Goal: Navigation & Orientation: Understand site structure

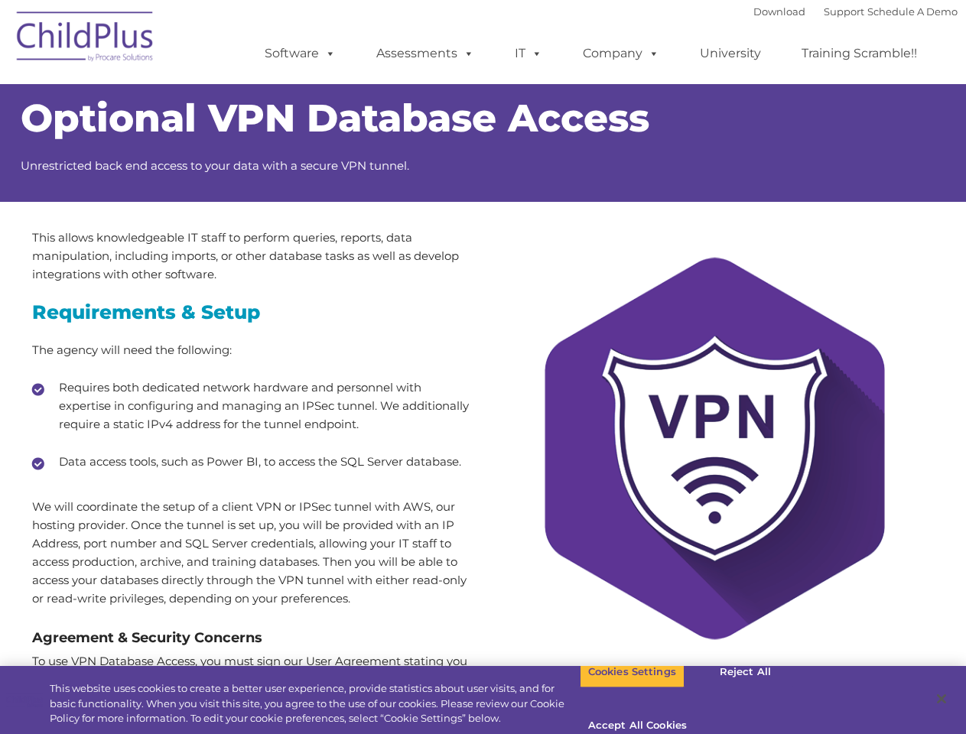
click at [484, 367] on div at bounding box center [715, 462] width 463 height 467
click at [327, 53] on span at bounding box center [327, 53] width 17 height 15
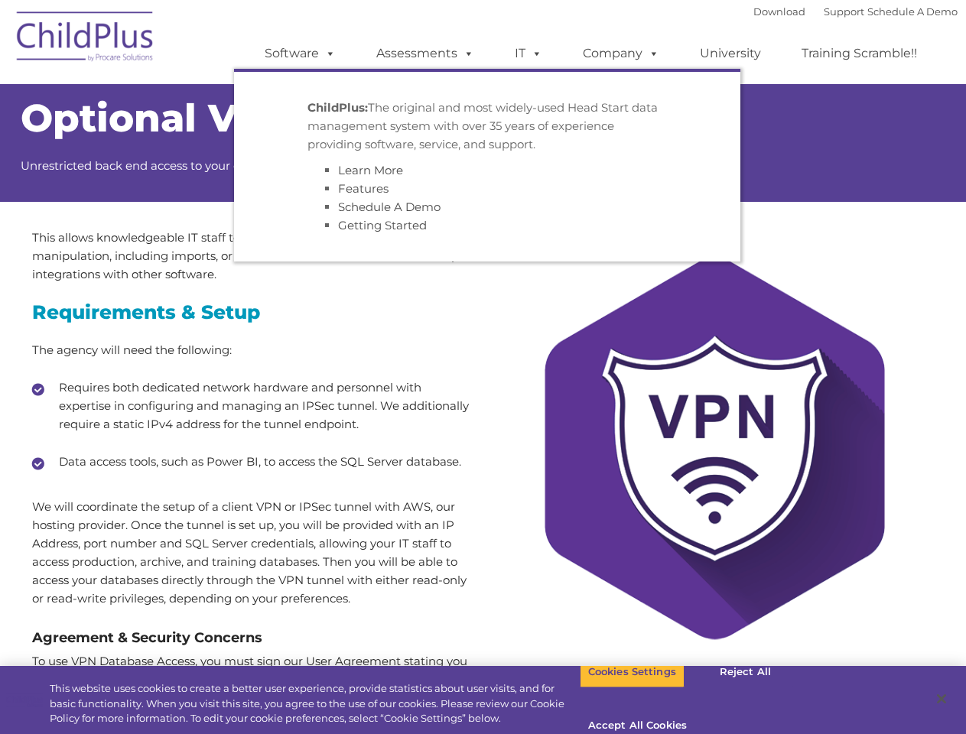
click at [466, 53] on span at bounding box center [465, 53] width 17 height 15
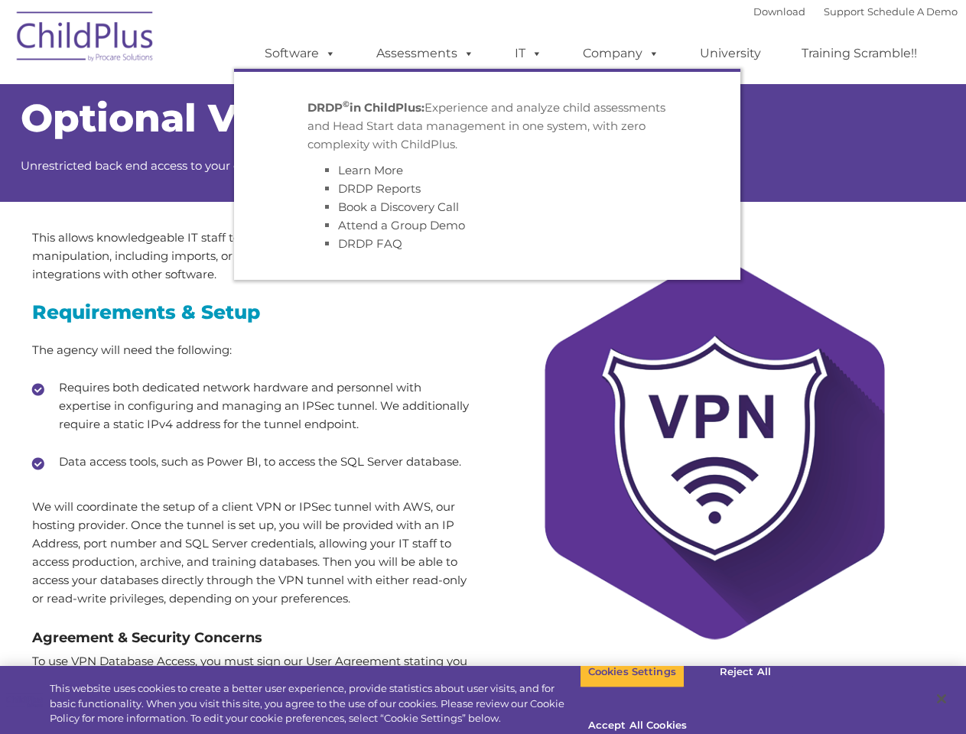
click at [529, 54] on span at bounding box center [534, 53] width 17 height 15
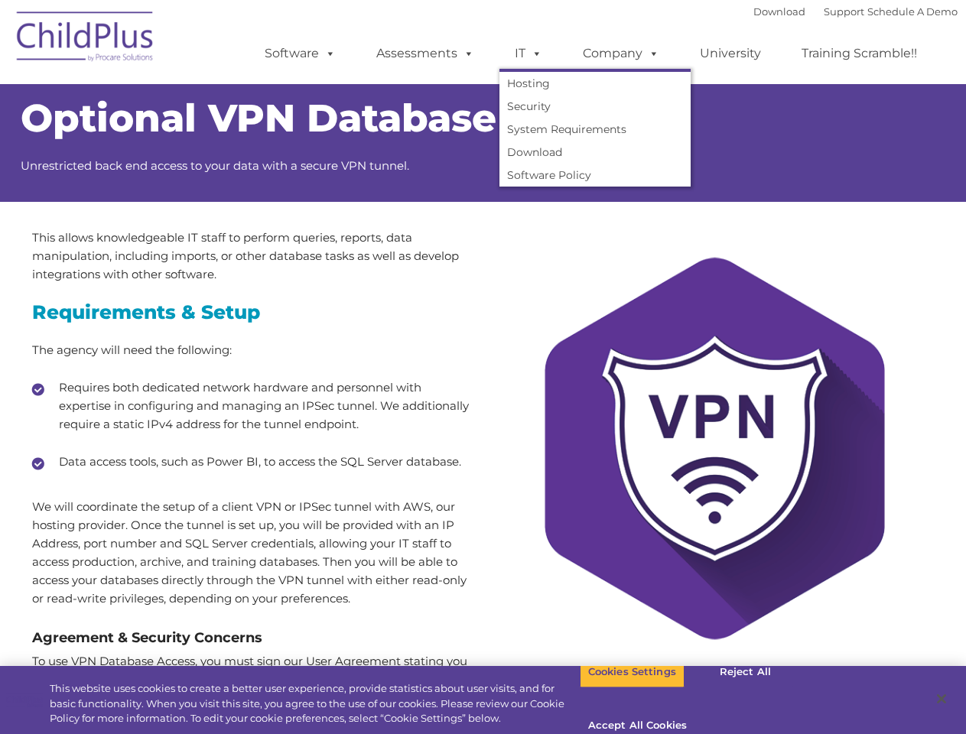
click at [534, 53] on span at bounding box center [534, 53] width 17 height 15
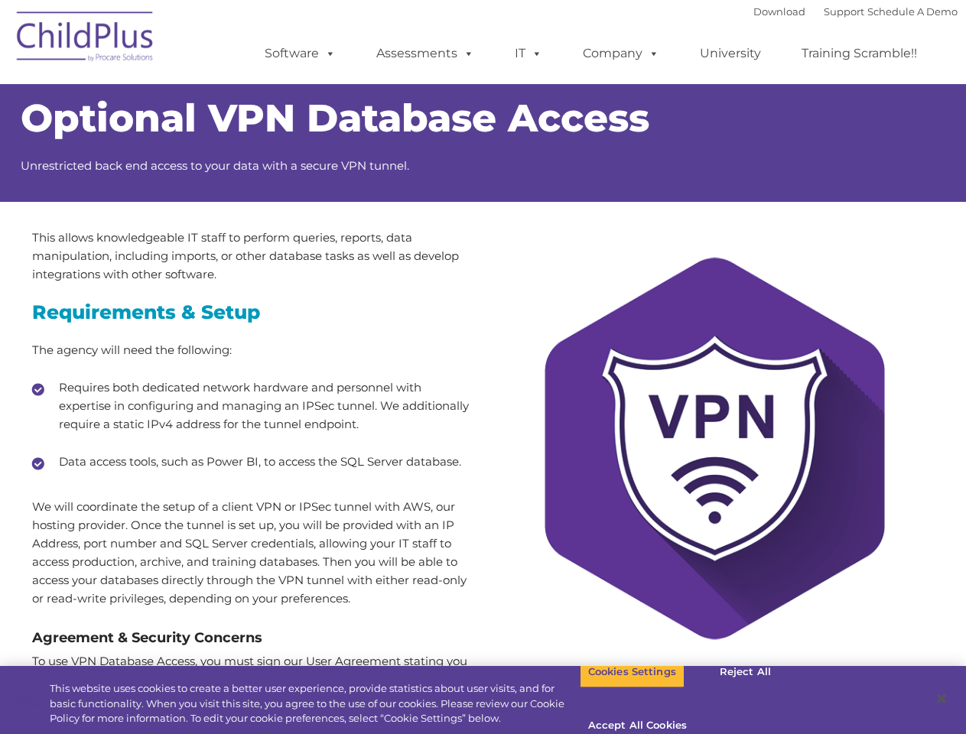
click at [620, 54] on link "Company" at bounding box center [621, 53] width 107 height 31
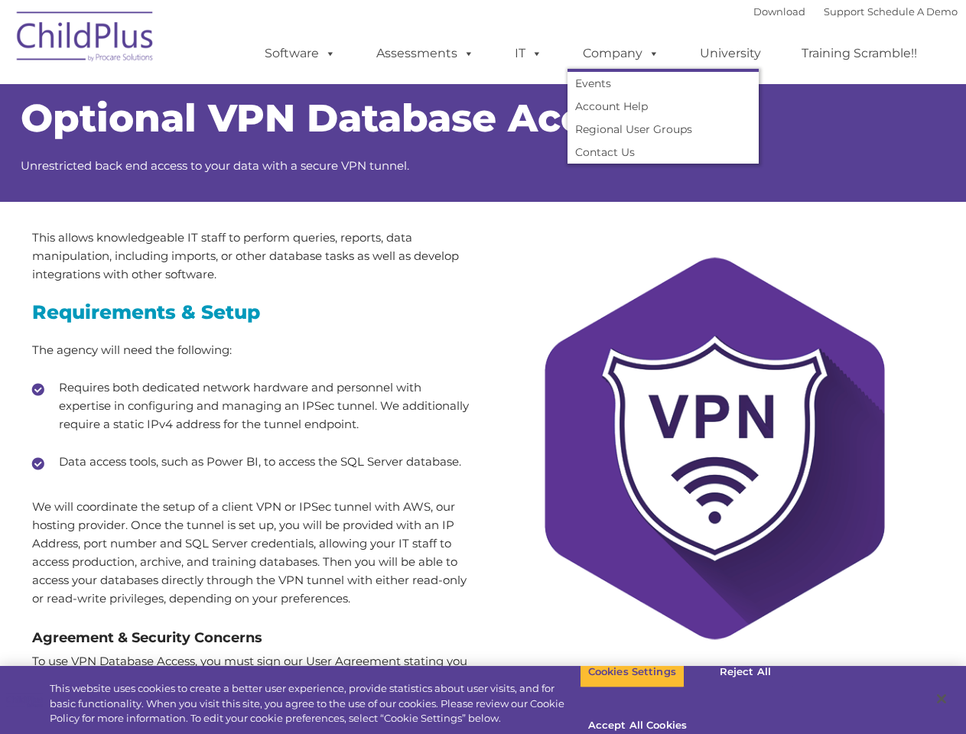
click at [650, 53] on span at bounding box center [651, 53] width 17 height 15
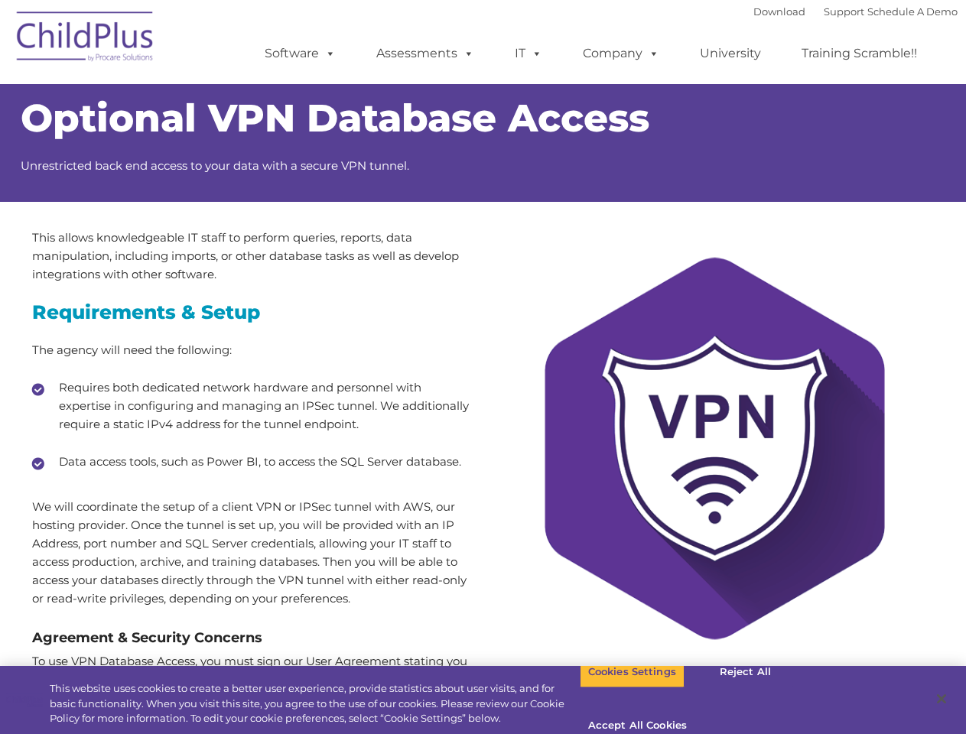
click at [620, 689] on button "Cookies Settings" at bounding box center [632, 672] width 105 height 32
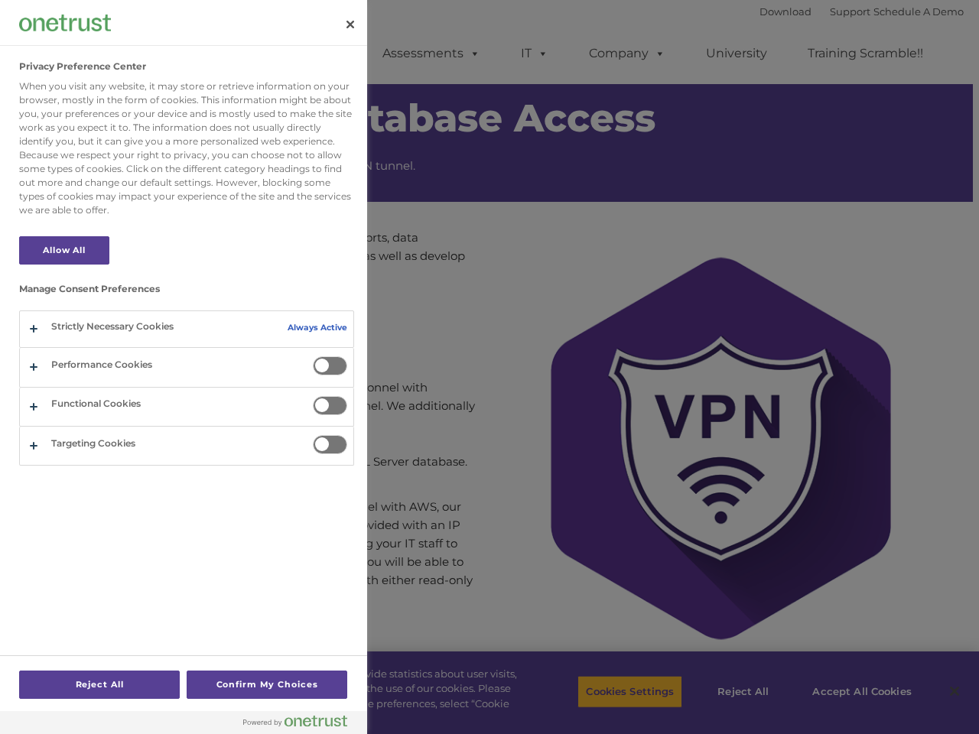
click at [733, 692] on div at bounding box center [489, 367] width 979 height 734
